Goal: Information Seeking & Learning: Find contact information

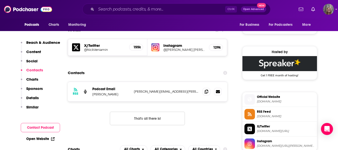
scroll to position [376, 0]
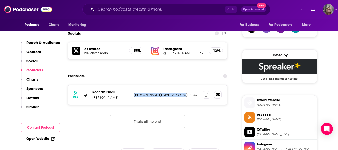
drag, startPoint x: 189, startPoint y: 96, endPoint x: 133, endPoint y: 91, distance: 57.2
click at [133, 91] on div "RSS Podcast Email Nicholas Veniamin [EMAIL_ADDRESS][PERSON_NAME][DOMAIN_NAME] […" at bounding box center [148, 95] width 160 height 20
copy p "[PERSON_NAME][EMAIL_ADDRESS][PERSON_NAME][DOMAIN_NAME]"
click at [104, 52] on h5 "@NickVeniamin" at bounding box center [104, 53] width 41 height 4
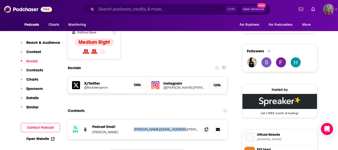
scroll to position [301, 0]
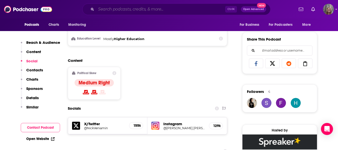
click at [134, 11] on input "Search podcasts, credits, & more..." at bounding box center [160, 9] width 129 height 8
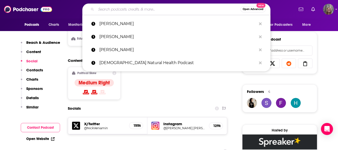
paste input "[PERSON_NAME] Uncensored"
type input "[PERSON_NAME] Uncensored"
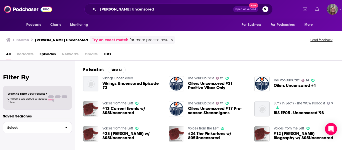
click at [21, 55] on span "Podcasts" at bounding box center [25, 55] width 17 height 10
click at [23, 54] on span "Podcasts" at bounding box center [25, 55] width 17 height 10
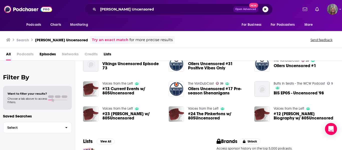
scroll to position [61, 0]
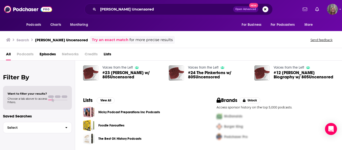
click at [18, 55] on span "Podcasts" at bounding box center [25, 55] width 17 height 10
click at [50, 40] on h3 "[PERSON_NAME] Uncensored" at bounding box center [61, 40] width 53 height 5
click at [92, 40] on link "Try an exact match" at bounding box center [110, 40] width 37 height 6
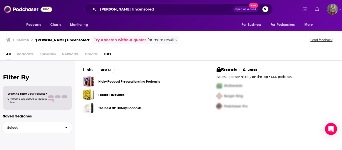
click at [22, 39] on h3 "Search" at bounding box center [23, 40] width 13 height 5
click at [35, 22] on span "Podcasts" at bounding box center [33, 24] width 15 height 7
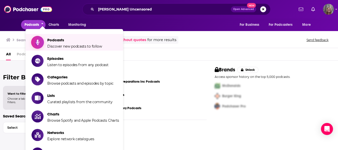
click at [60, 44] on span "Podcasts Discover new podcasts to follow" at bounding box center [74, 42] width 55 height 13
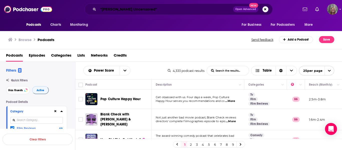
click at [147, 8] on input ""[PERSON_NAME] Uncensored"" at bounding box center [165, 9] width 135 height 8
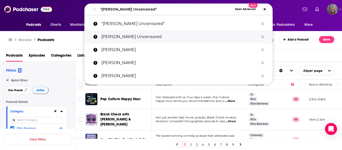
click at [109, 38] on p "[PERSON_NAME] Uncensored" at bounding box center [179, 36] width 157 height 13
